Goal: Task Accomplishment & Management: Manage account settings

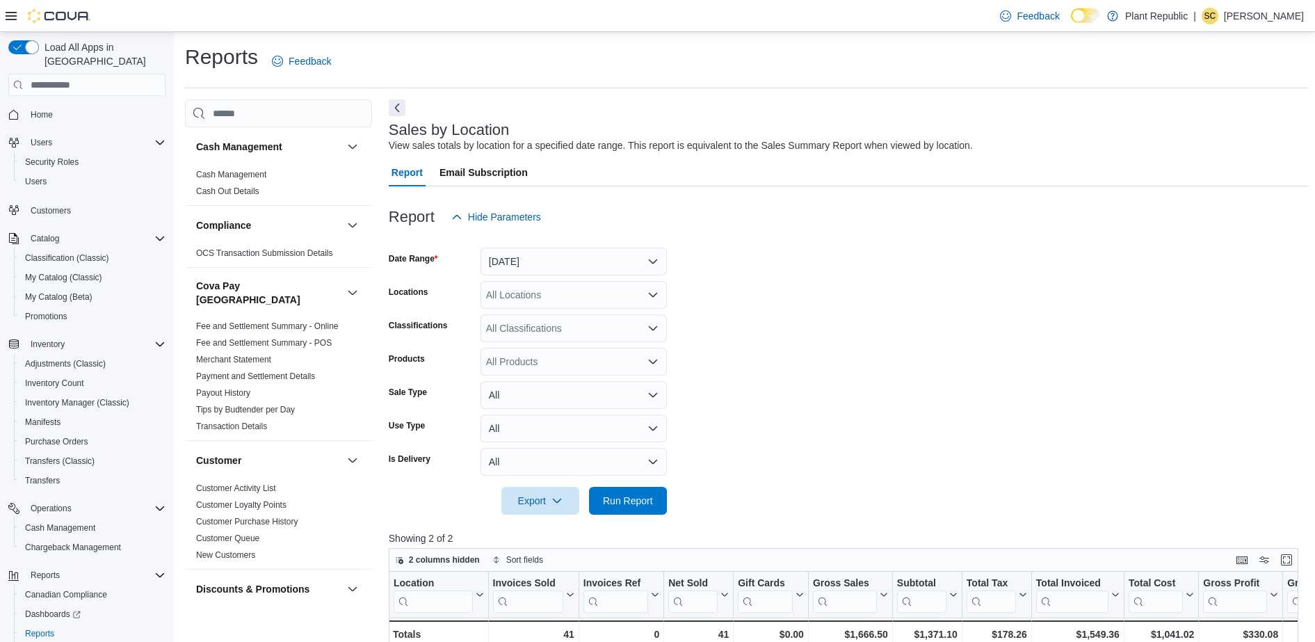
scroll to position [57, 0]
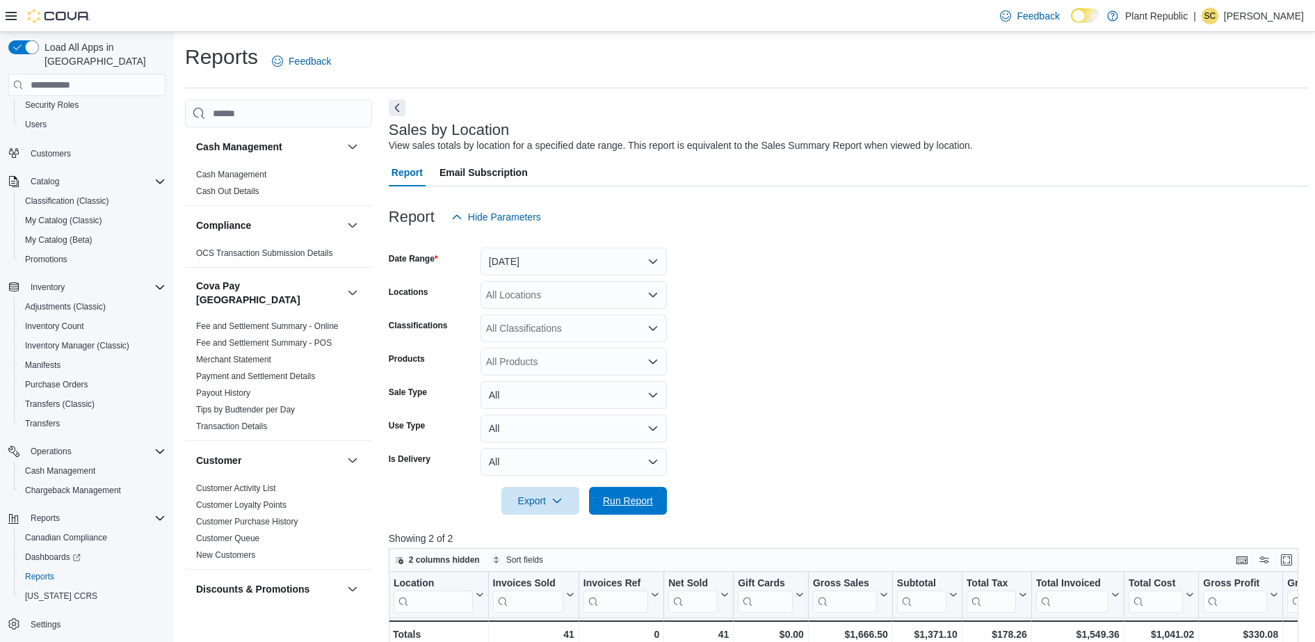
click at [645, 495] on span "Run Report" at bounding box center [628, 501] width 50 height 14
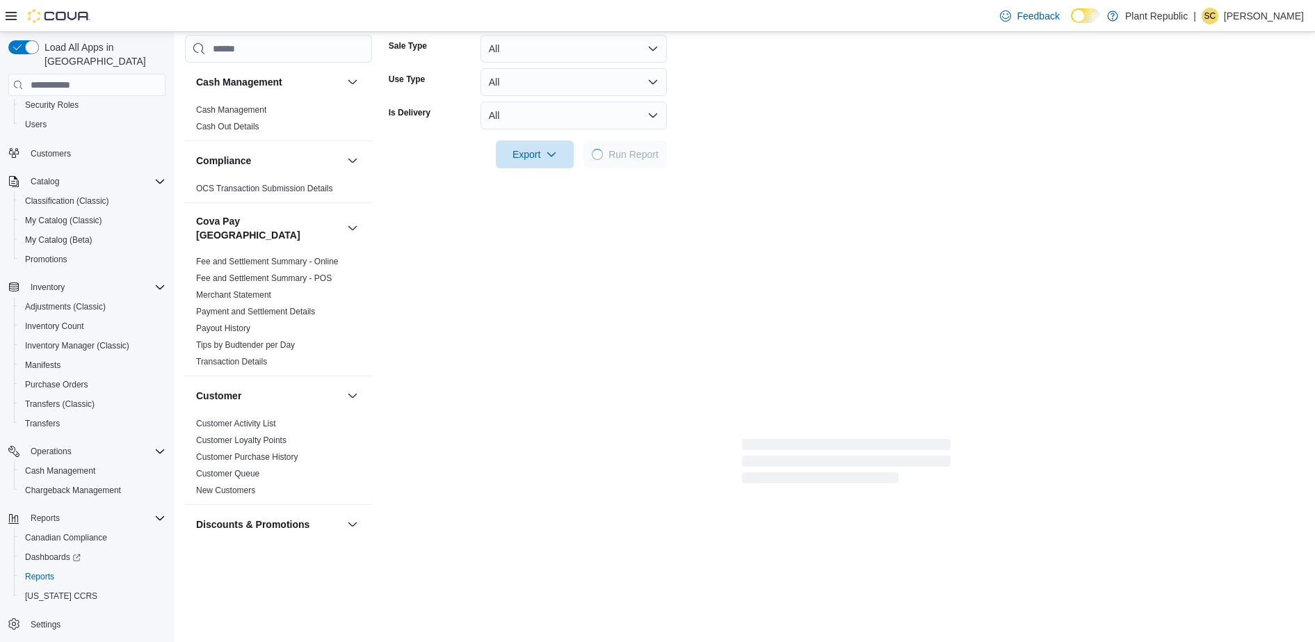
scroll to position [348, 0]
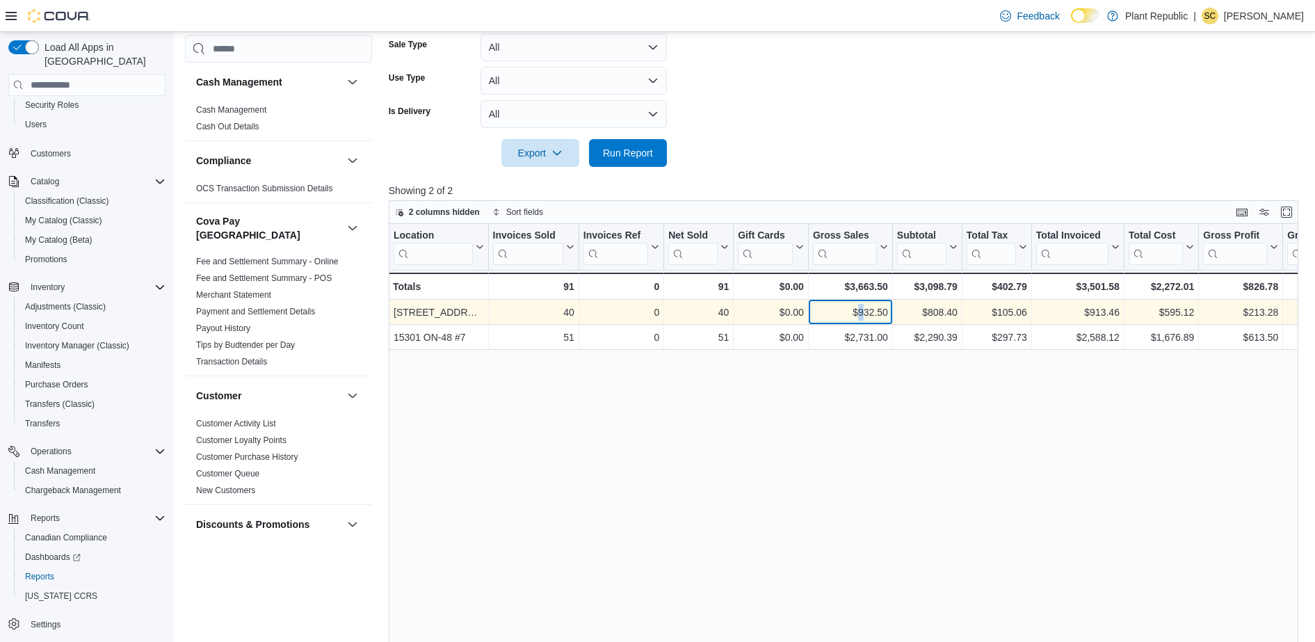
drag, startPoint x: 857, startPoint y: 312, endPoint x: 863, endPoint y: 307, distance: 7.4
click at [863, 307] on div "$932.50" at bounding box center [850, 312] width 75 height 17
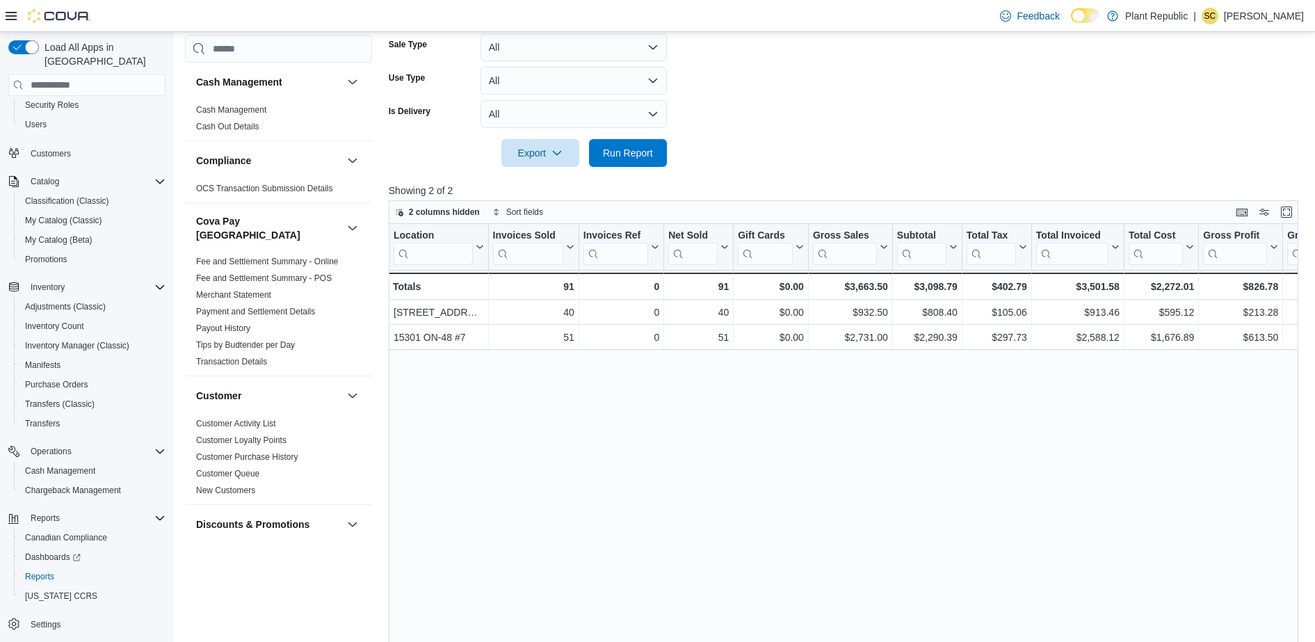
drag, startPoint x: 863, startPoint y: 307, endPoint x: 814, endPoint y: 430, distance: 133.3
click at [814, 430] on div "Location Click to view column header actions Invoices Sold Click to view column…" at bounding box center [848, 469] width 919 height 490
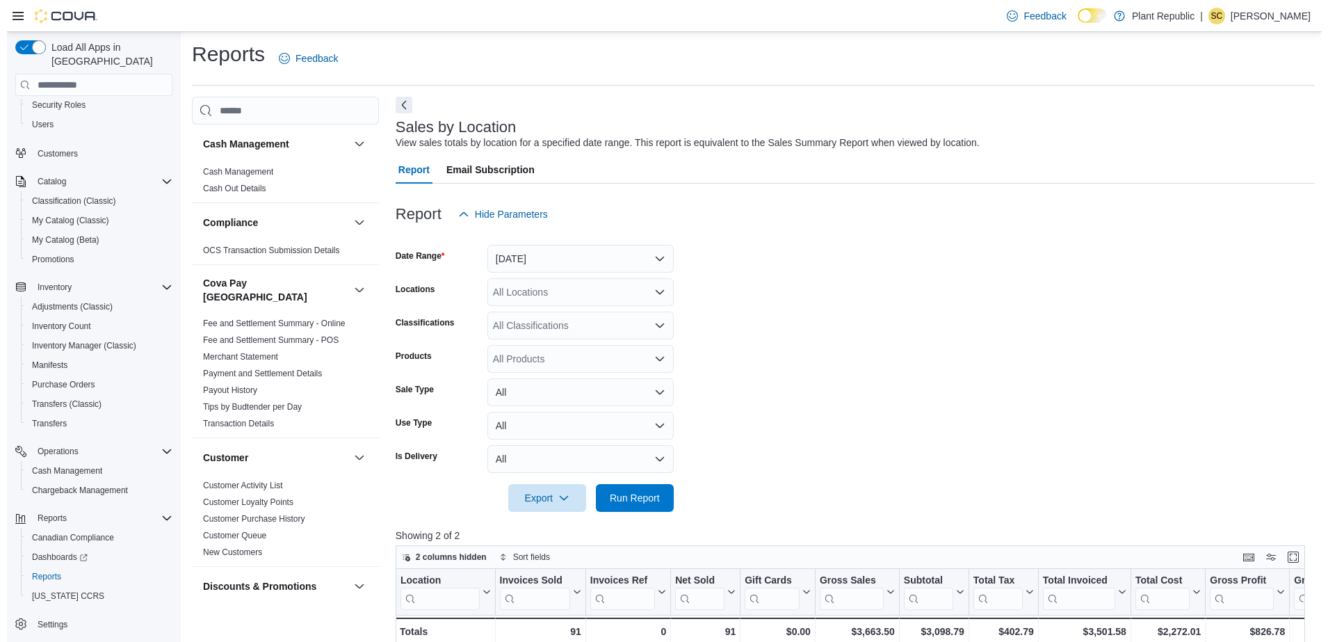
scroll to position [0, 0]
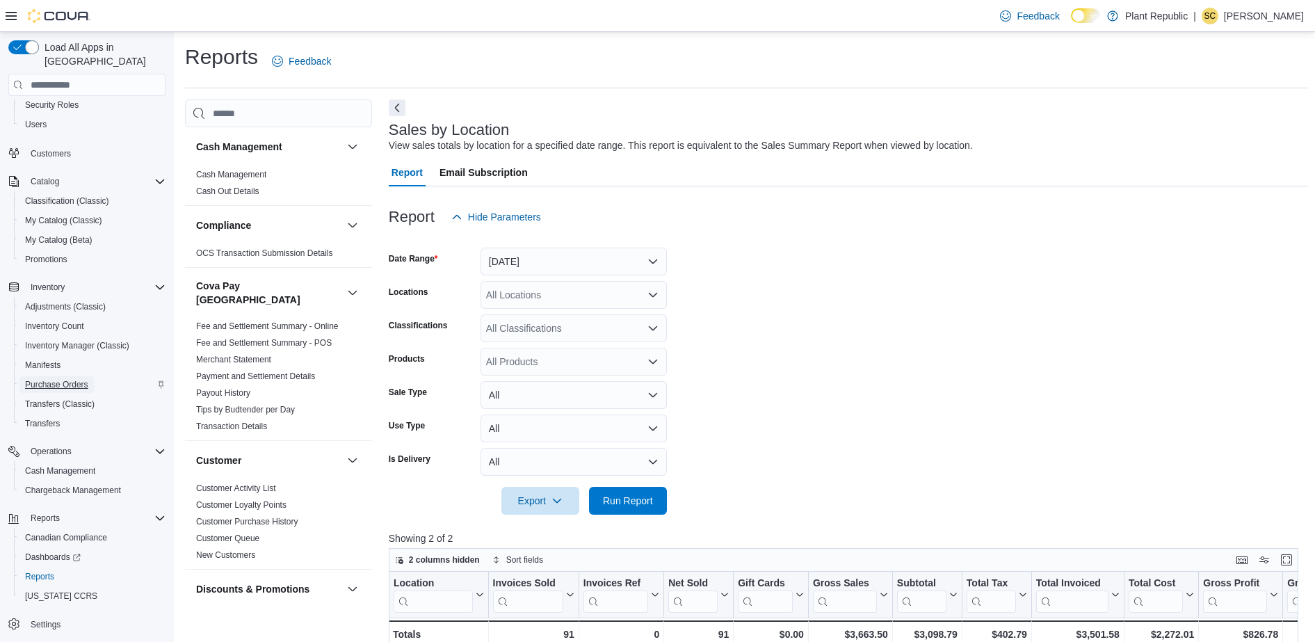
click at [60, 379] on span "Purchase Orders" at bounding box center [56, 384] width 63 height 11
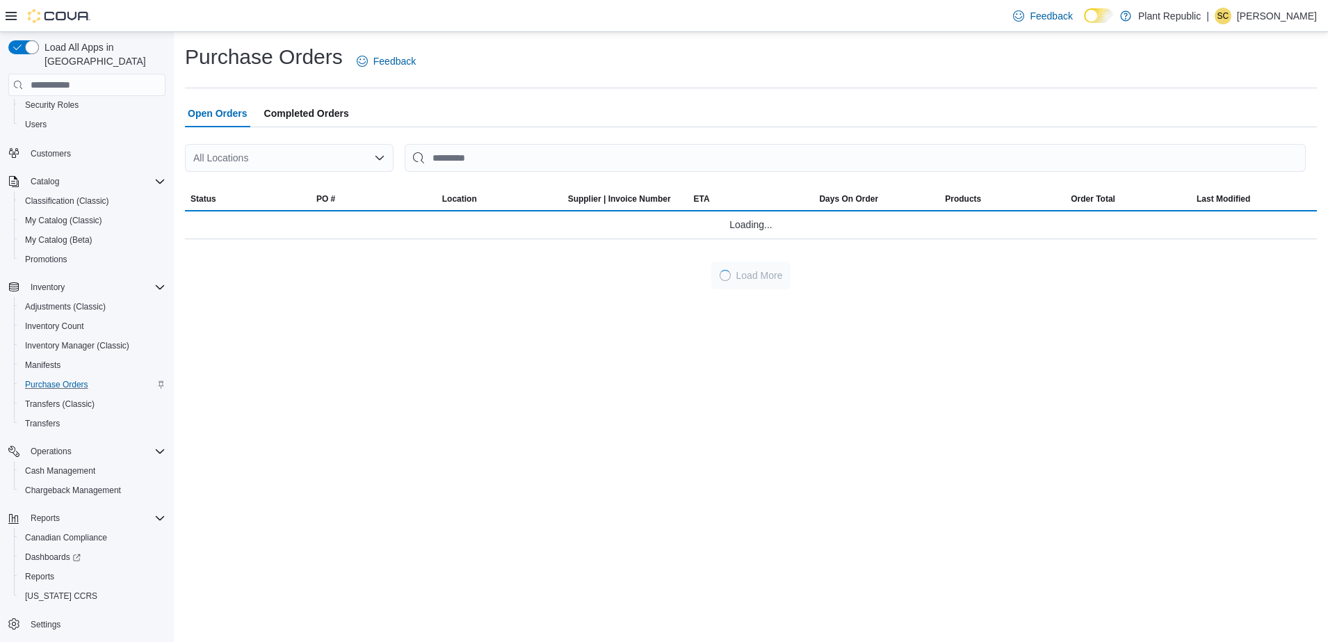
scroll to position [21, 0]
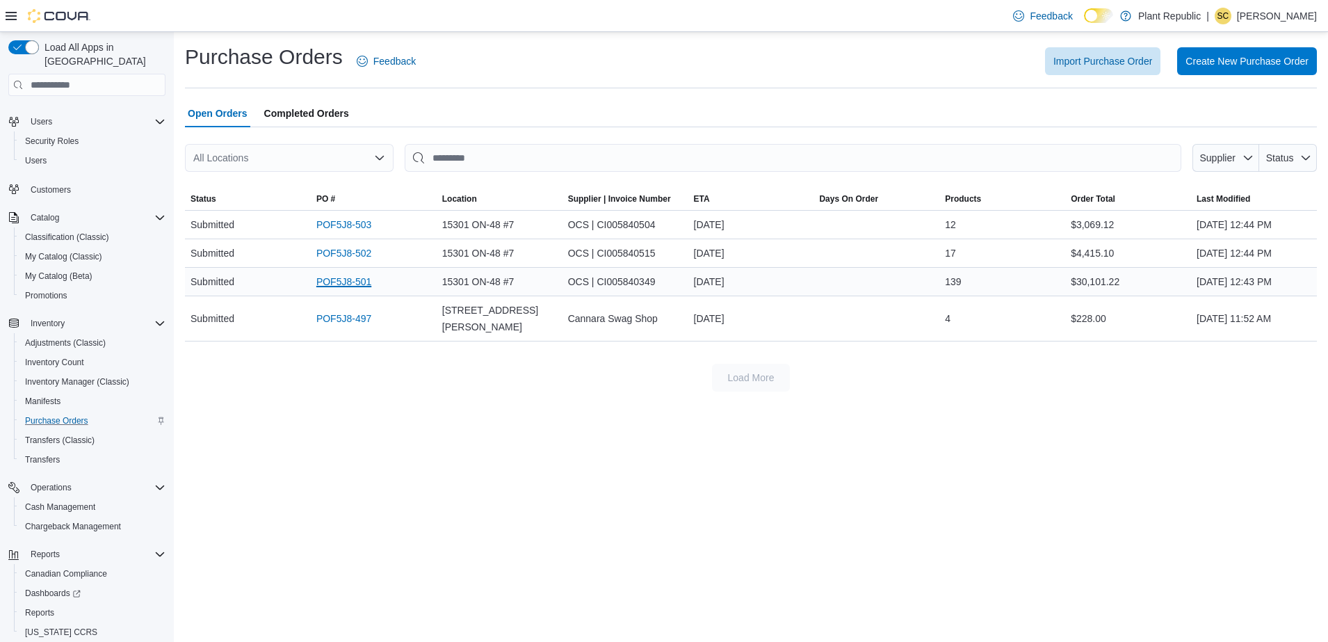
click at [355, 283] on link "POF5J8-501" at bounding box center [343, 281] width 55 height 17
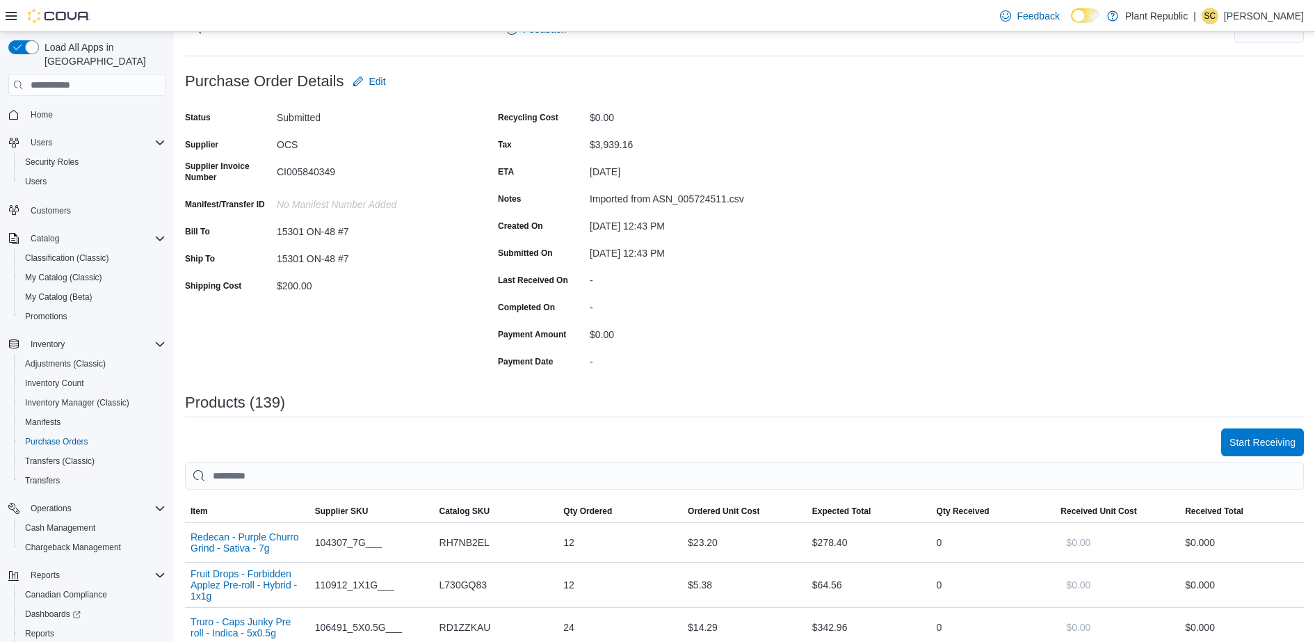
scroll to position [87, 0]
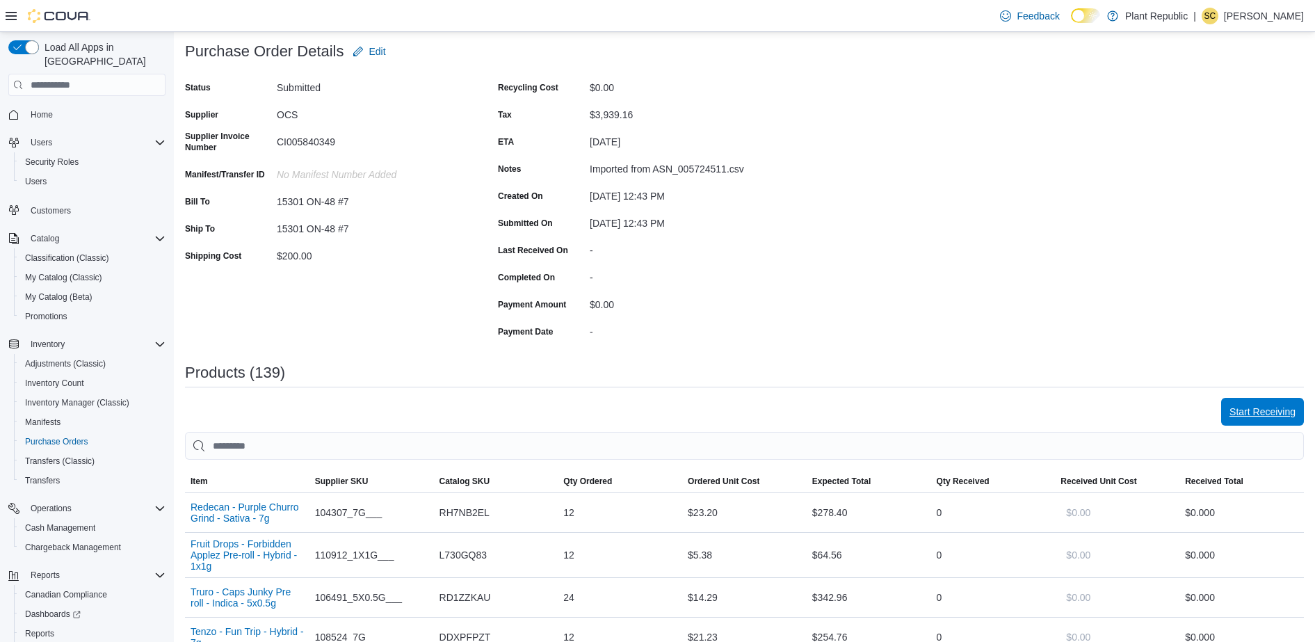
click at [1266, 412] on span "Start Receiving" at bounding box center [1262, 412] width 66 height 14
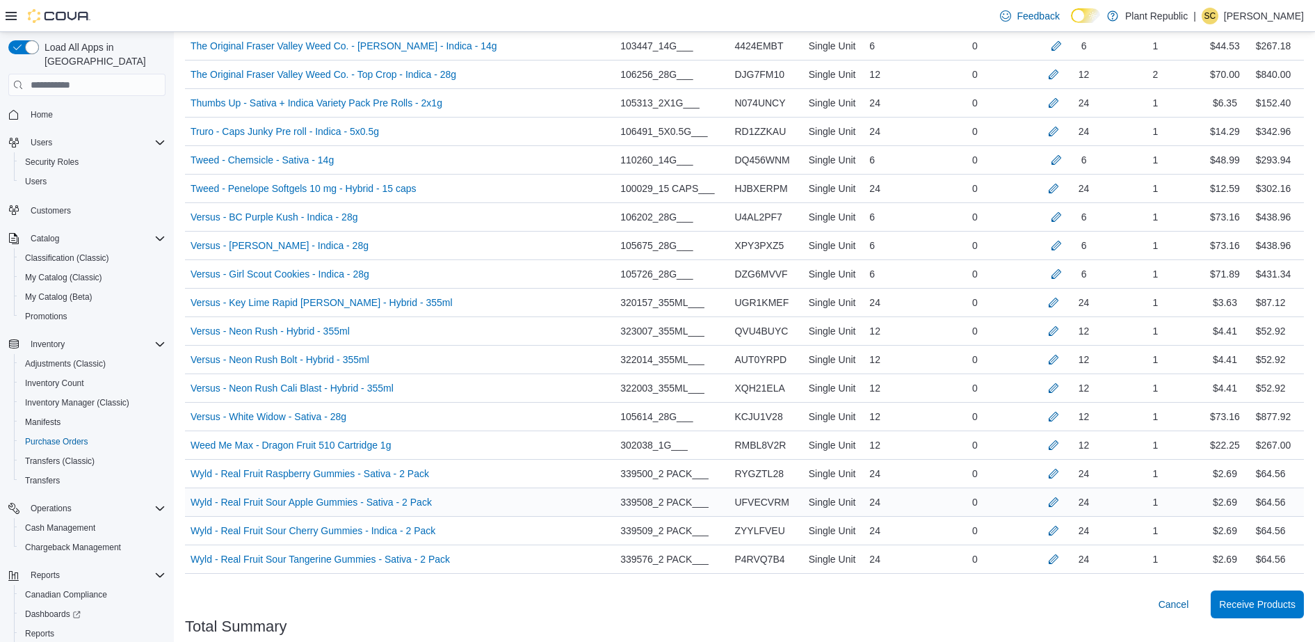
scroll to position [3986, 0]
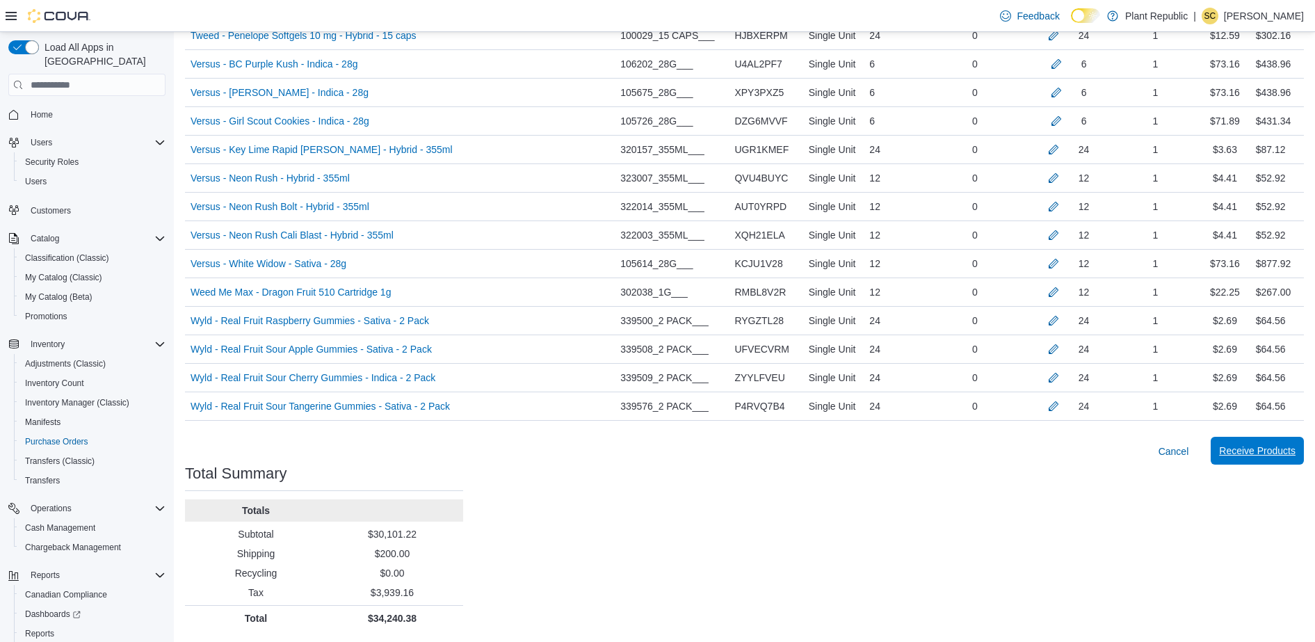
click at [1291, 451] on span "Receive Products" at bounding box center [1257, 451] width 76 height 14
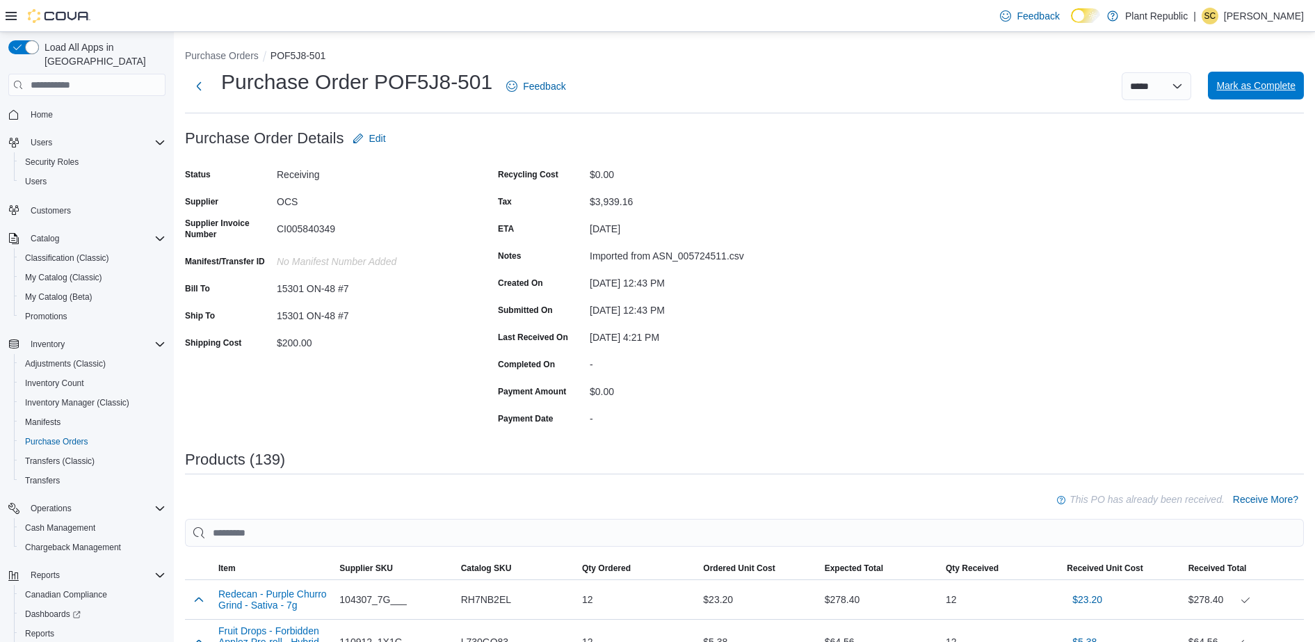
click at [1278, 88] on span "Mark as Complete" at bounding box center [1255, 86] width 79 height 14
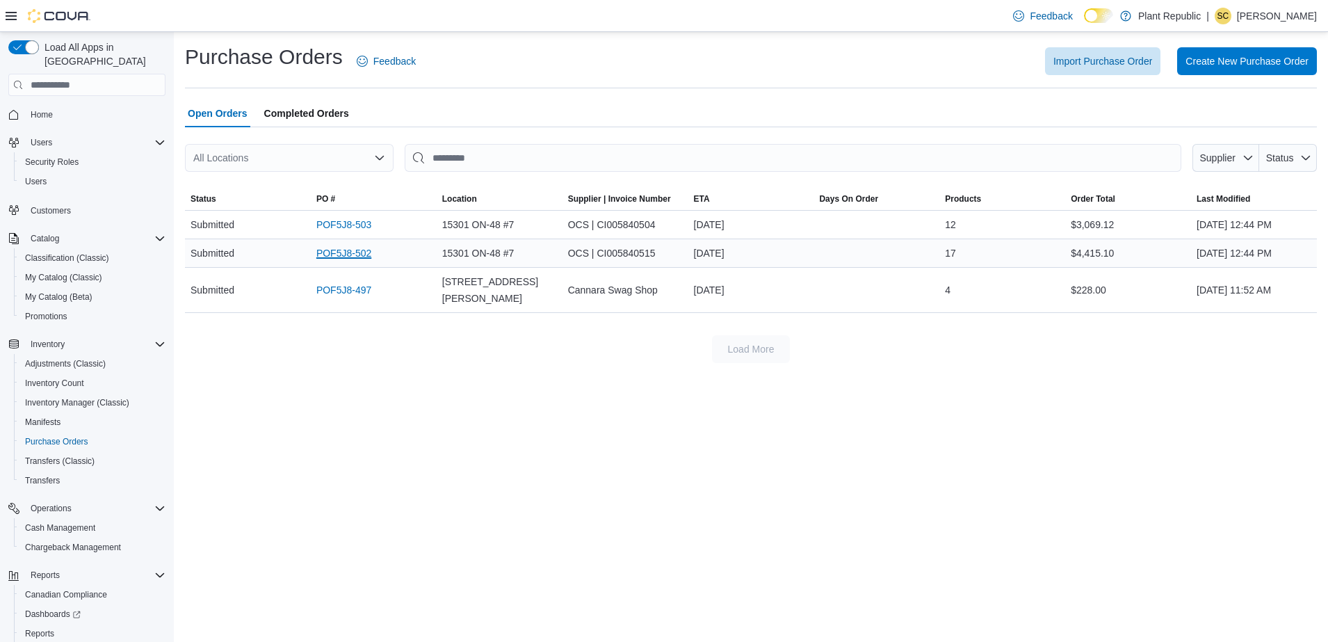
click at [351, 248] on link "POF5J8-502" at bounding box center [343, 253] width 55 height 17
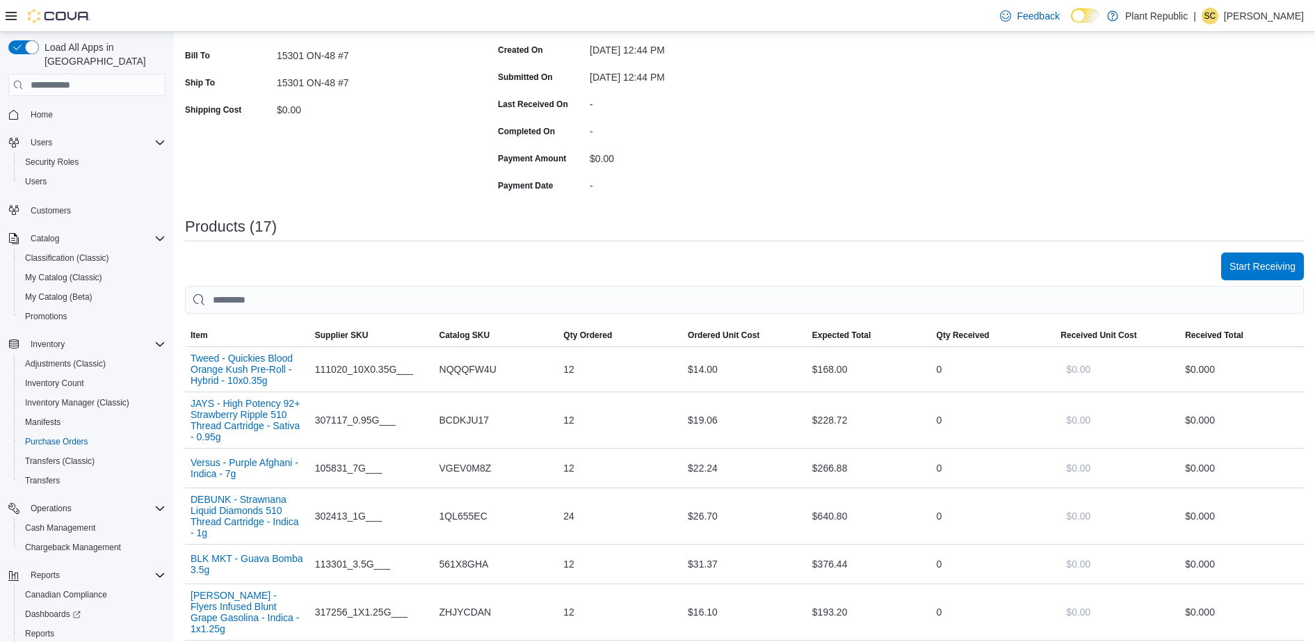
scroll to position [261, 0]
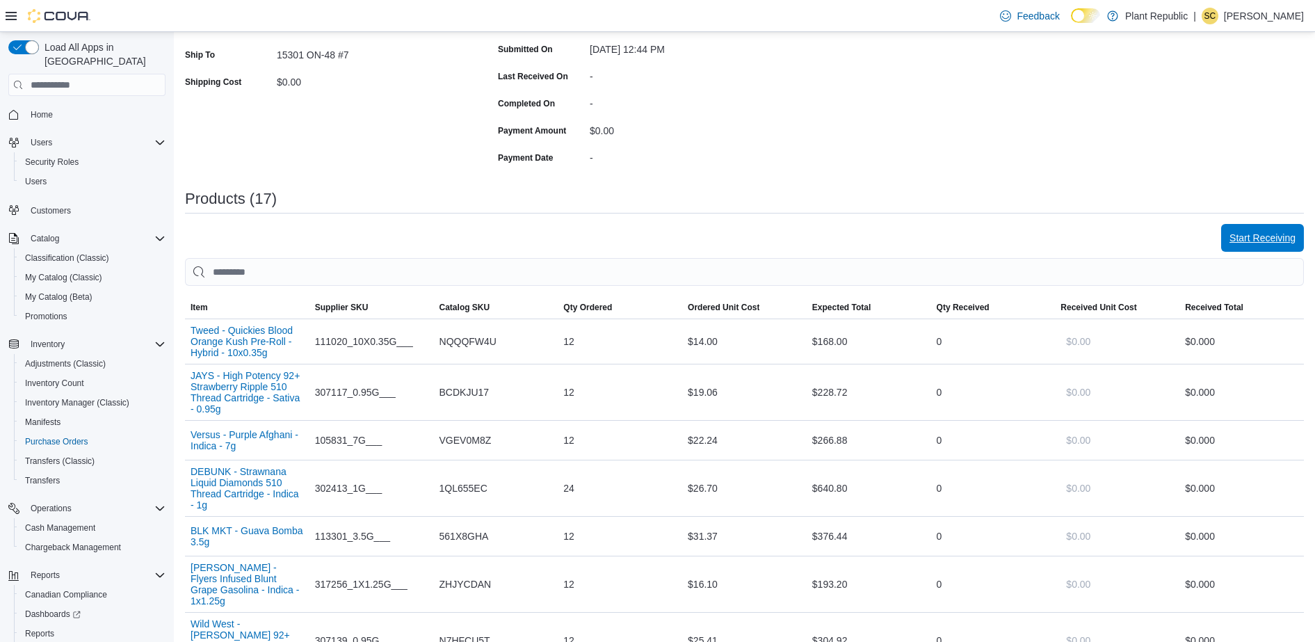
click at [1284, 235] on span "Start Receiving" at bounding box center [1262, 238] width 66 height 14
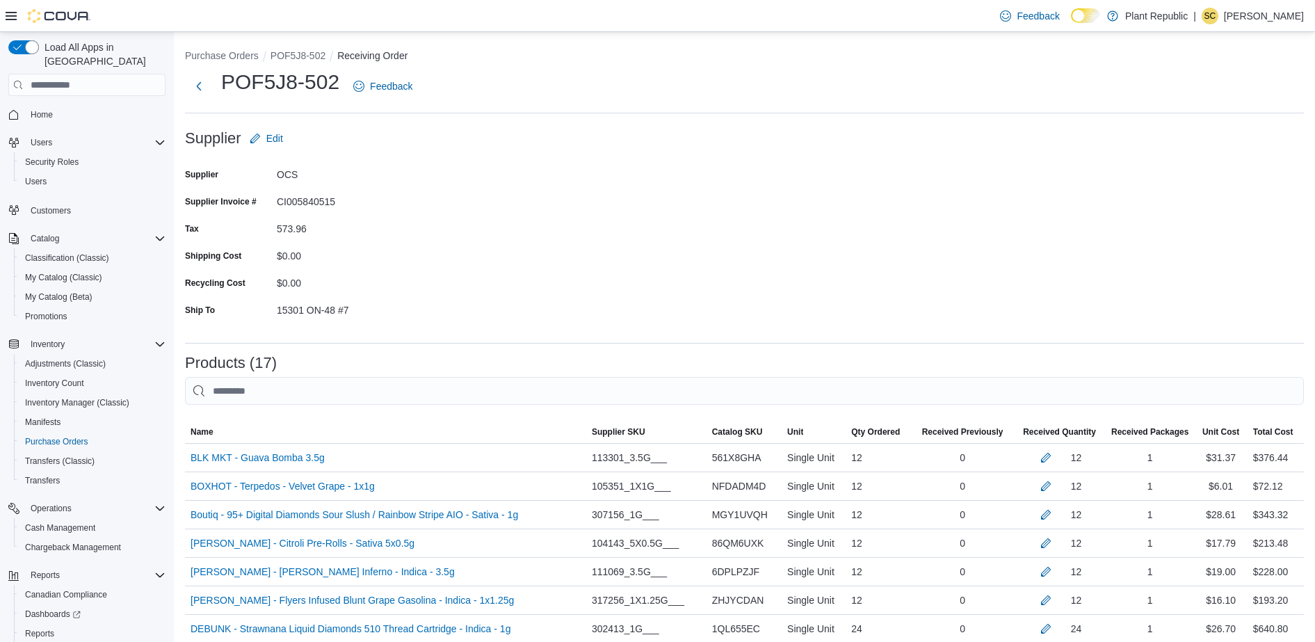
scroll to position [508, 0]
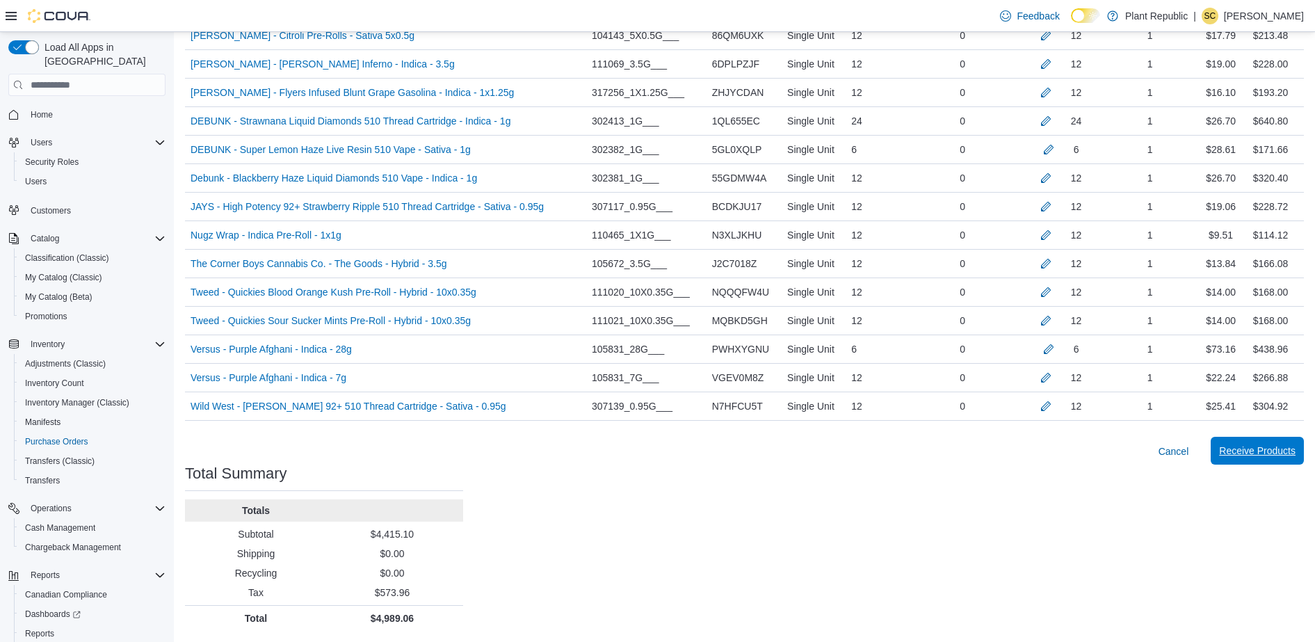
click at [1279, 444] on span "Receive Products" at bounding box center [1257, 451] width 76 height 28
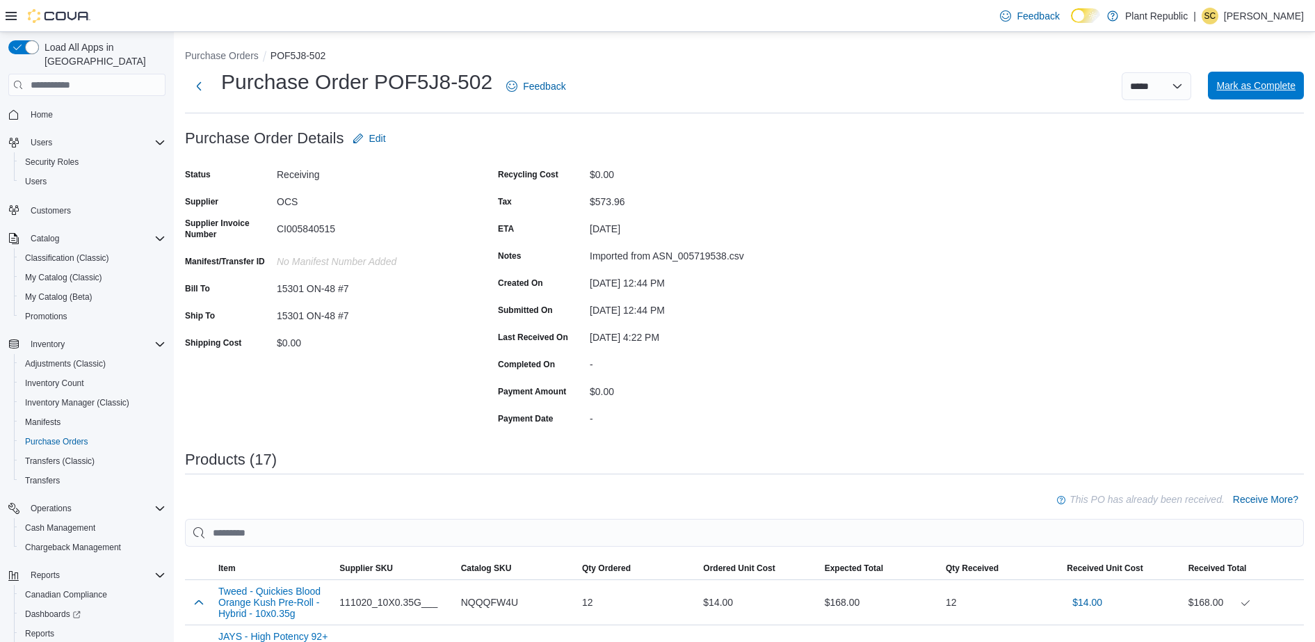
click at [1273, 90] on span "Mark as Complete" at bounding box center [1255, 86] width 79 height 14
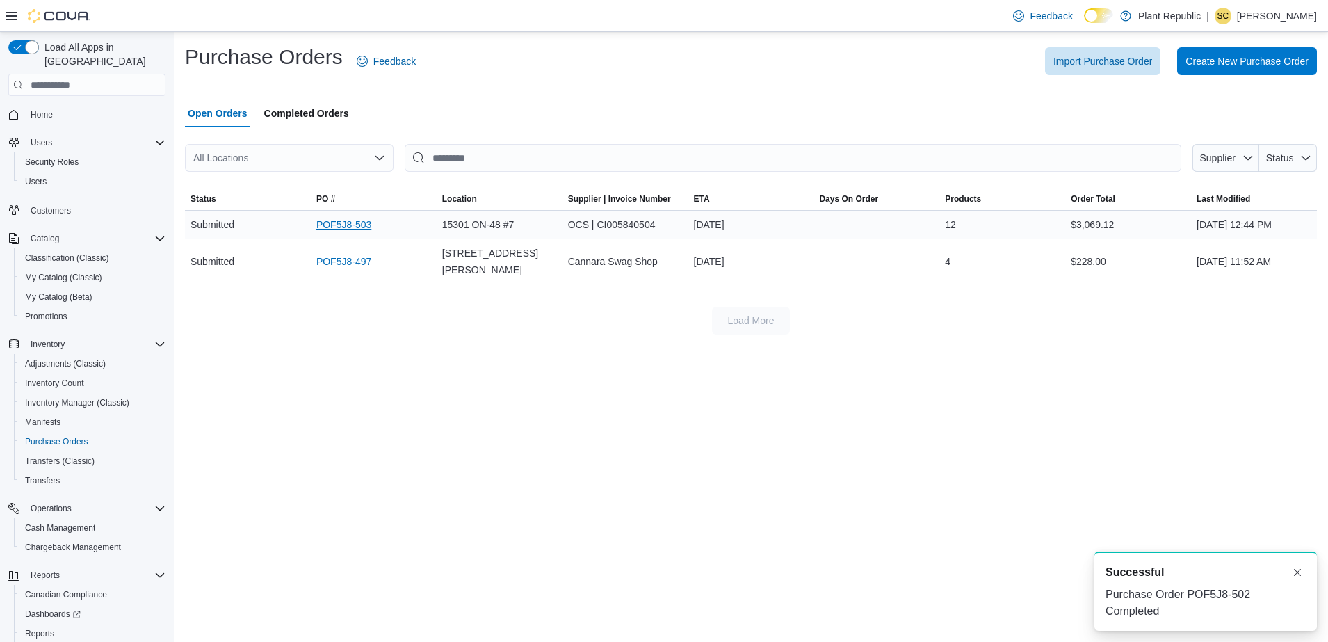
click at [339, 221] on link "POF5J8-503" at bounding box center [343, 224] width 55 height 17
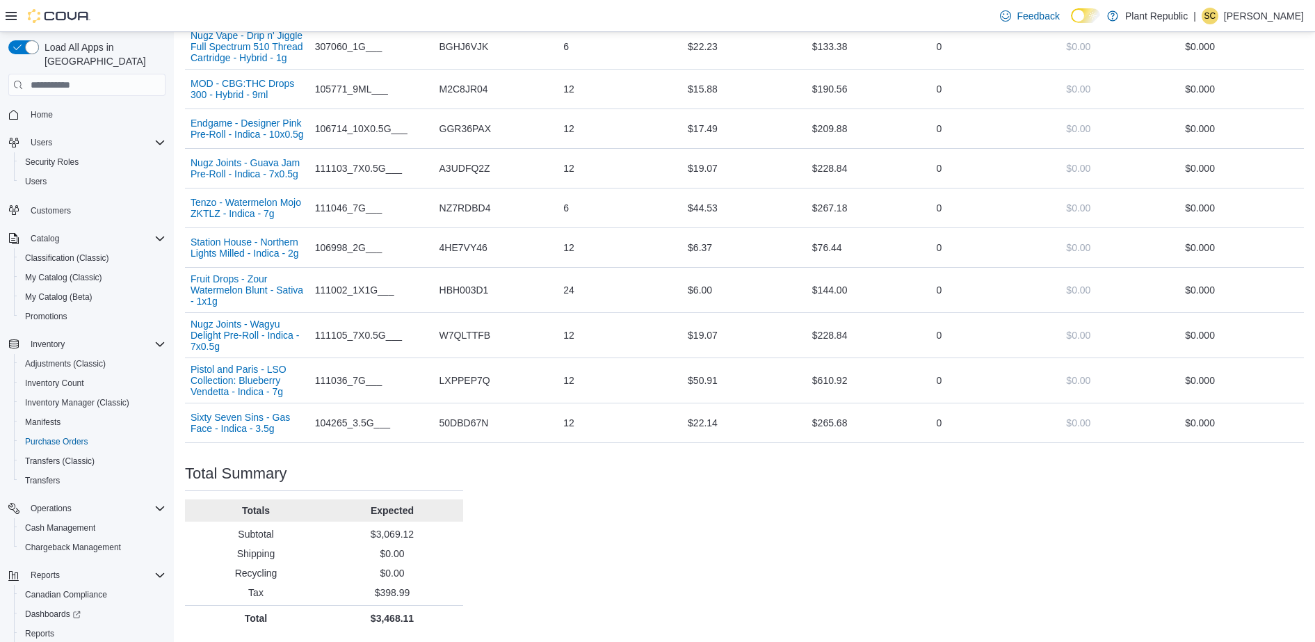
scroll to position [211, 0]
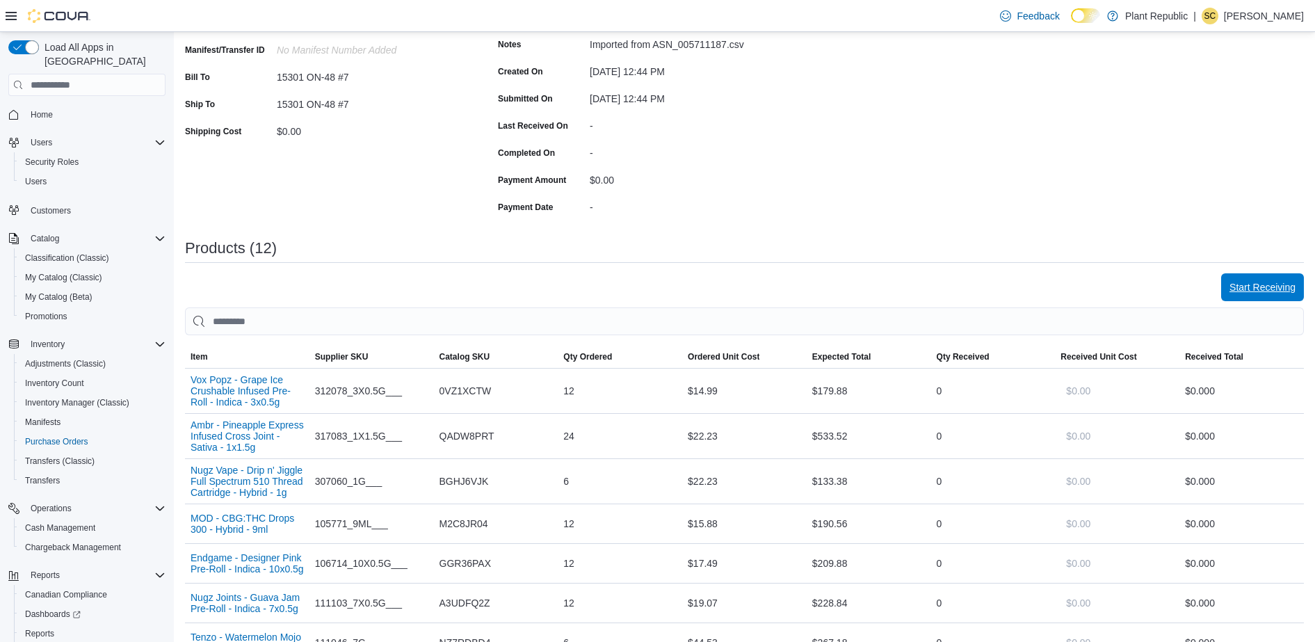
click at [1273, 293] on span "Start Receiving" at bounding box center [1262, 287] width 66 height 14
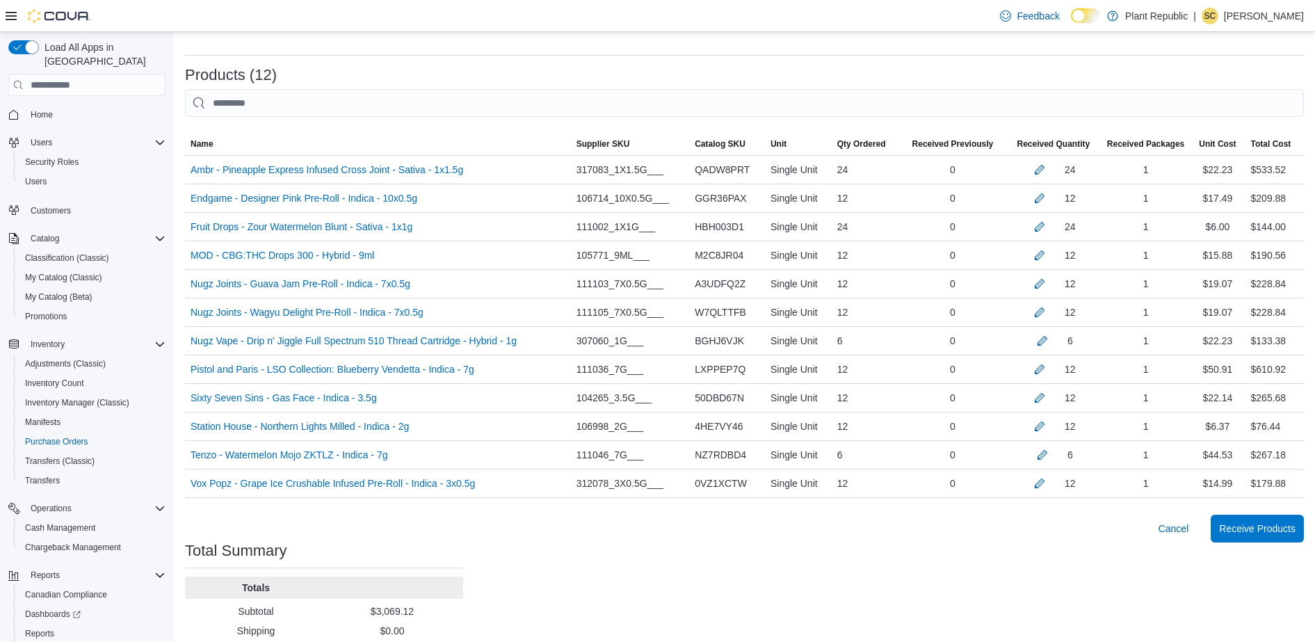
scroll to position [365, 0]
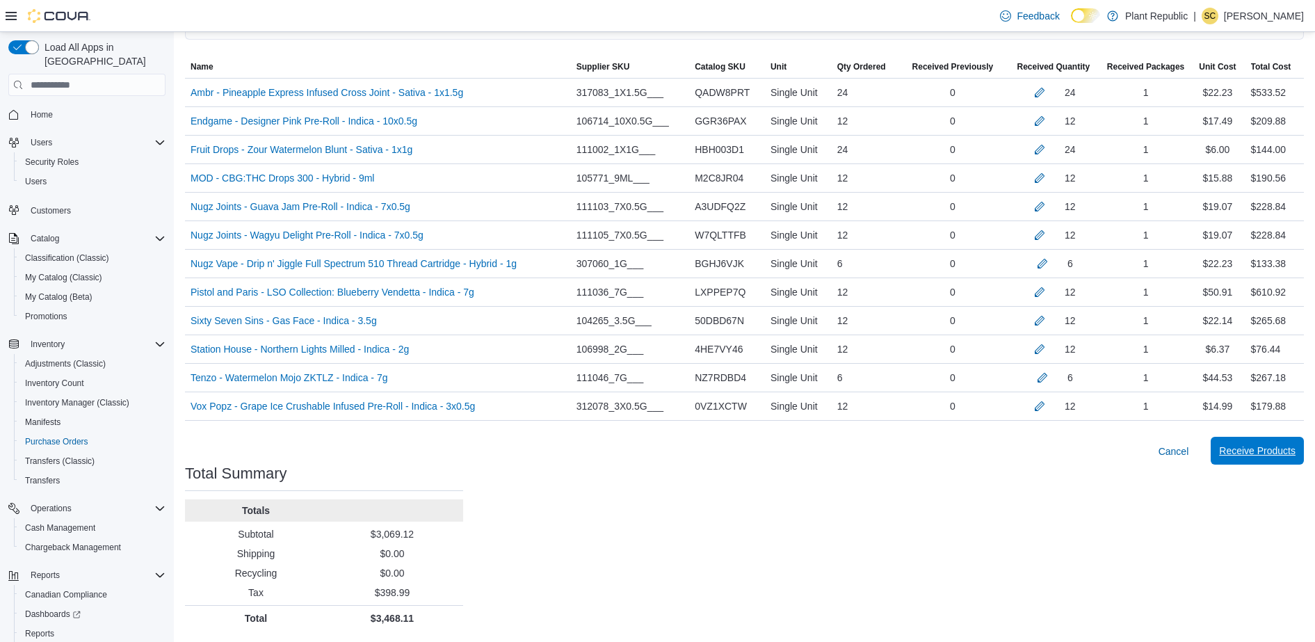
click at [1283, 440] on span "Receive Products" at bounding box center [1257, 451] width 76 height 28
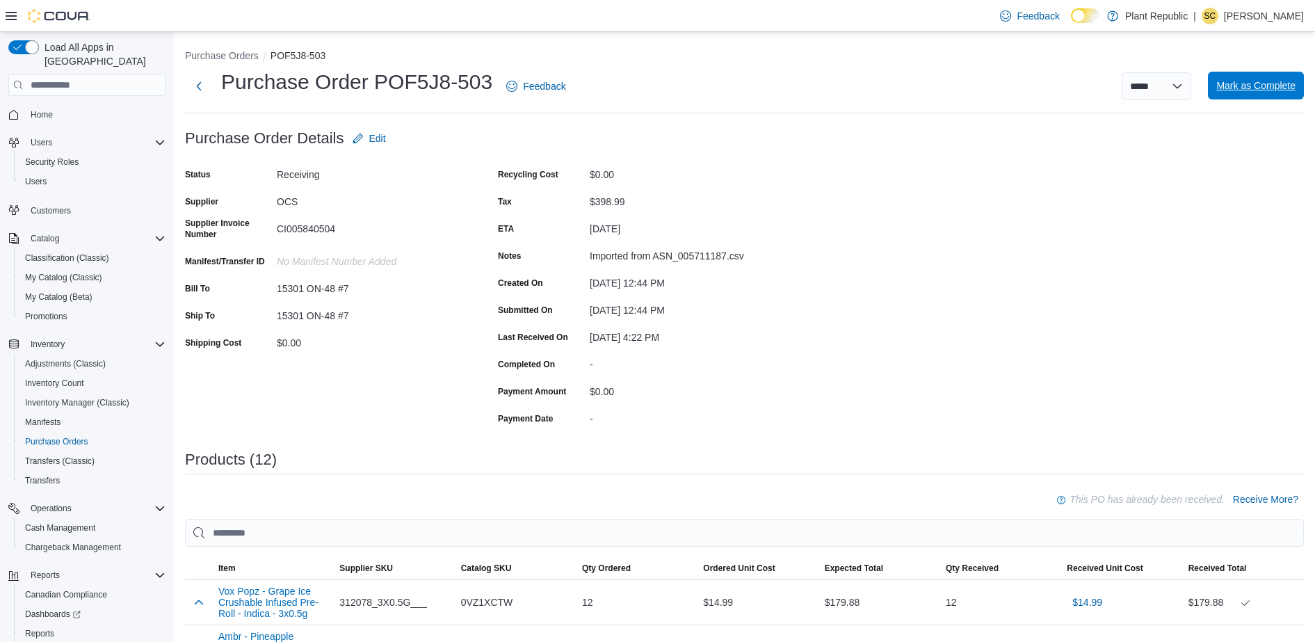
click at [1289, 87] on span "Mark as Complete" at bounding box center [1255, 86] width 79 height 14
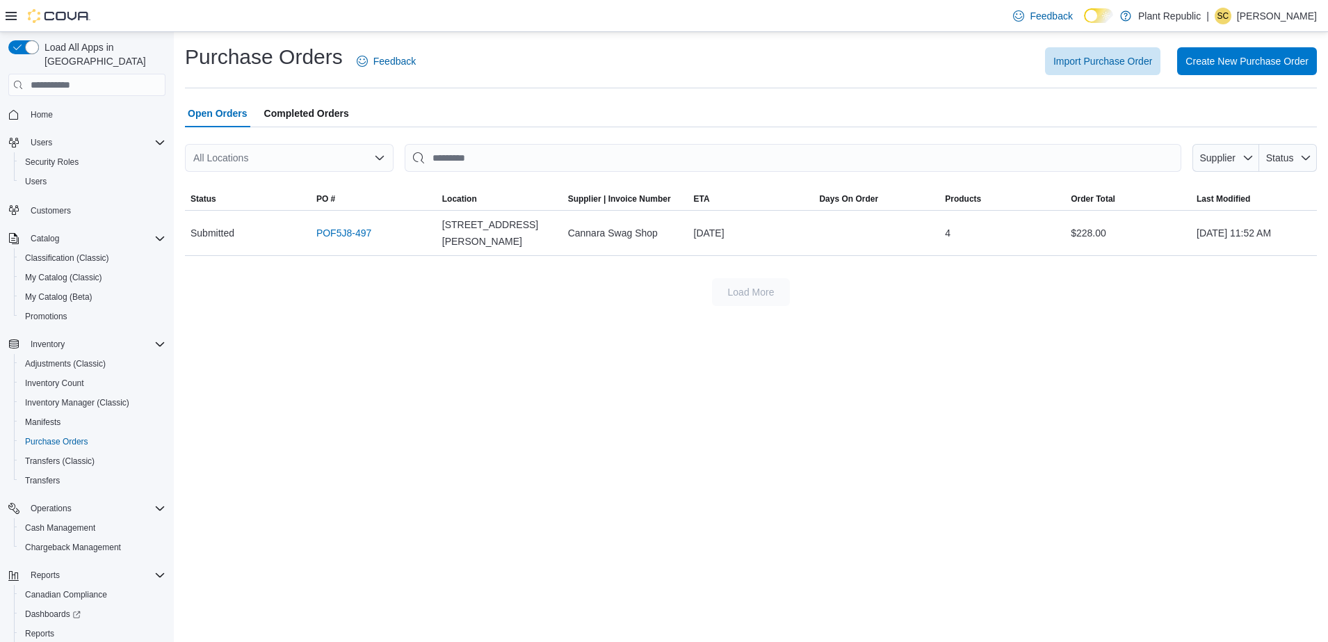
click at [643, 352] on div "Purchase Orders Feedback Import Purchase Order Create New Purchase Order Open O…" at bounding box center [751, 337] width 1154 height 610
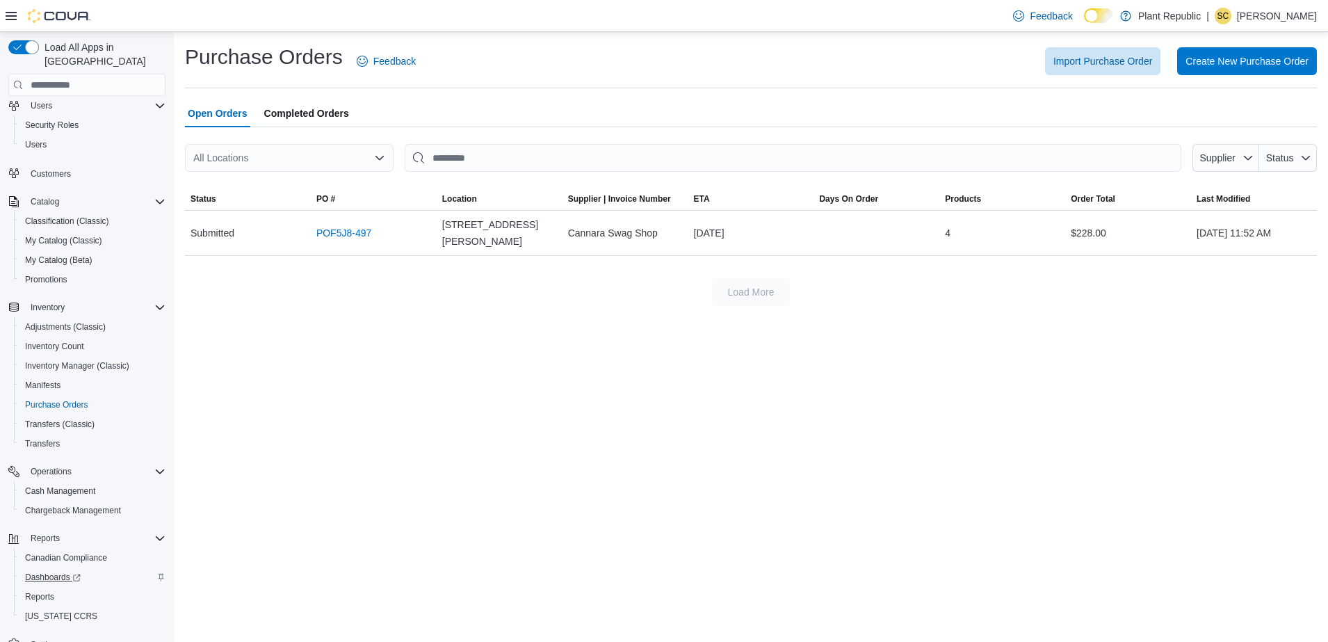
scroll to position [57, 0]
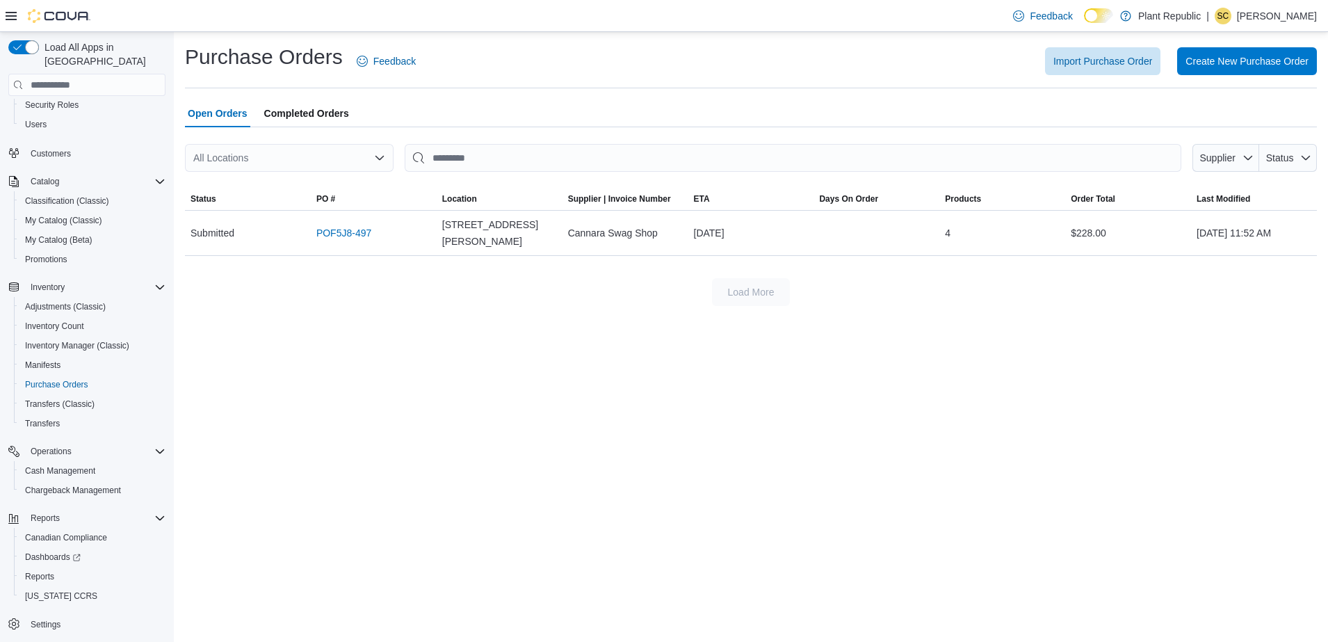
click at [501, 393] on div "Purchase Orders Feedback Import Purchase Order Create New Purchase Order Open O…" at bounding box center [751, 337] width 1154 height 610
